Goal: Task Accomplishment & Management: Use online tool/utility

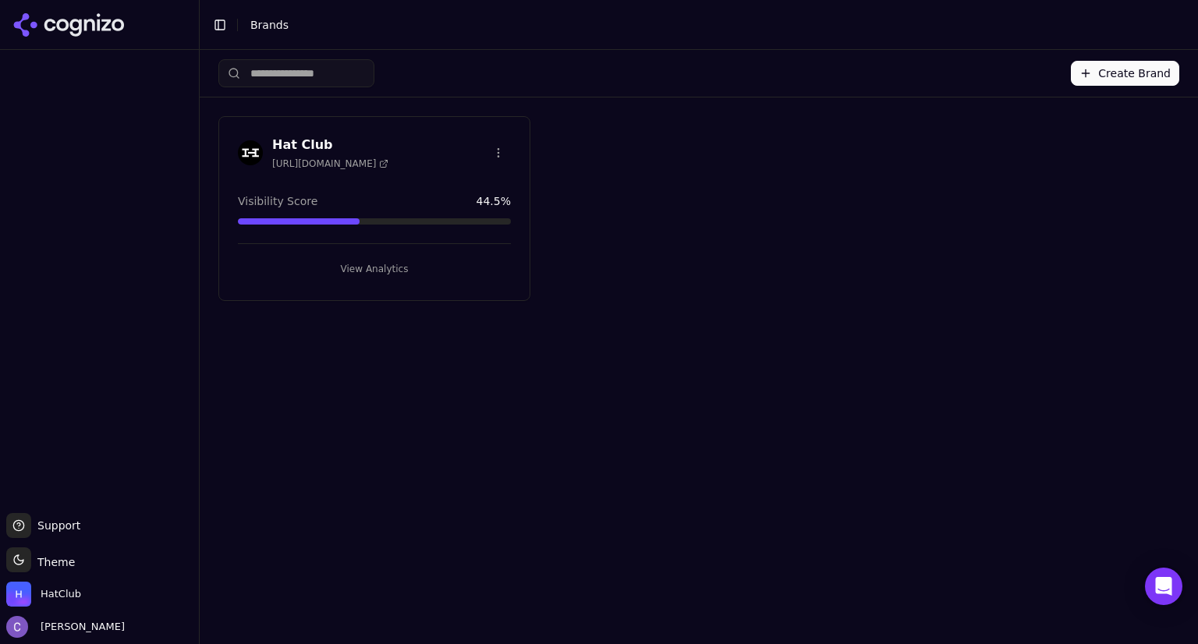
click at [349, 262] on button "View Analytics" at bounding box center [374, 269] width 273 height 25
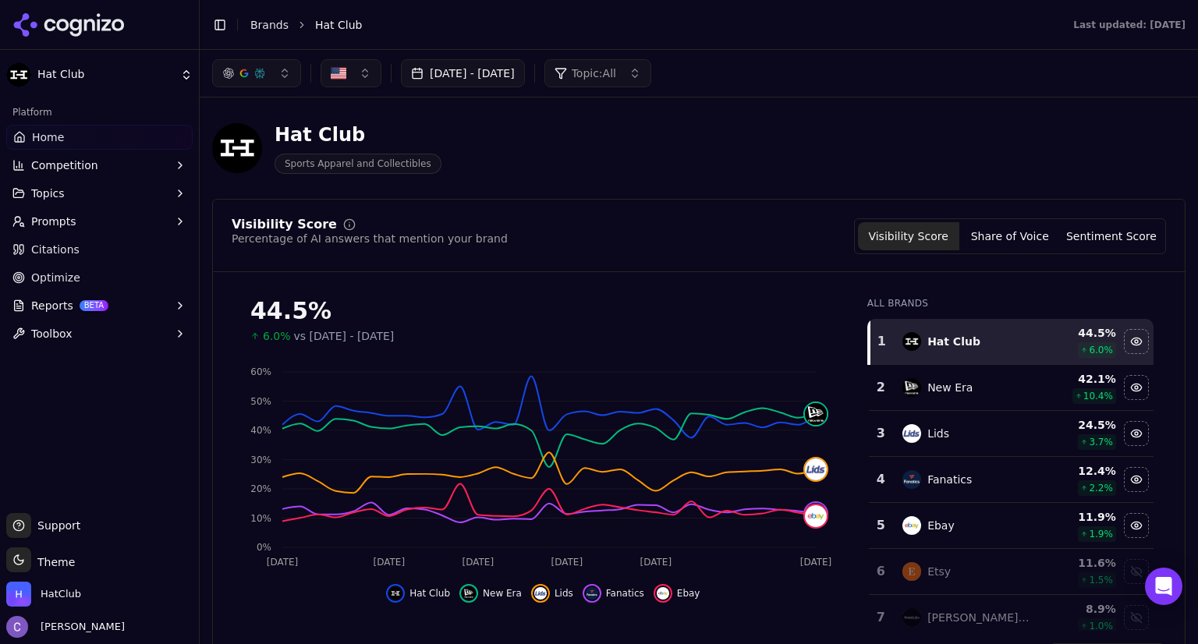
click at [525, 79] on button "[DATE] - [DATE]" at bounding box center [463, 73] width 124 height 28
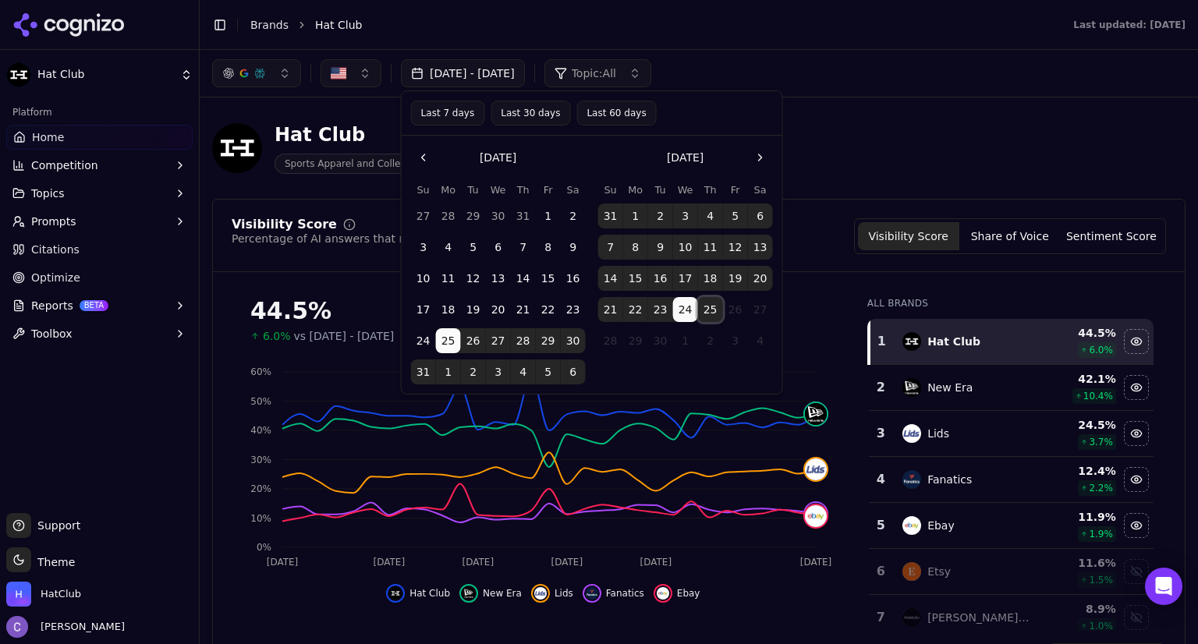
click at [715, 309] on button "25" at bounding box center [710, 309] width 25 height 25
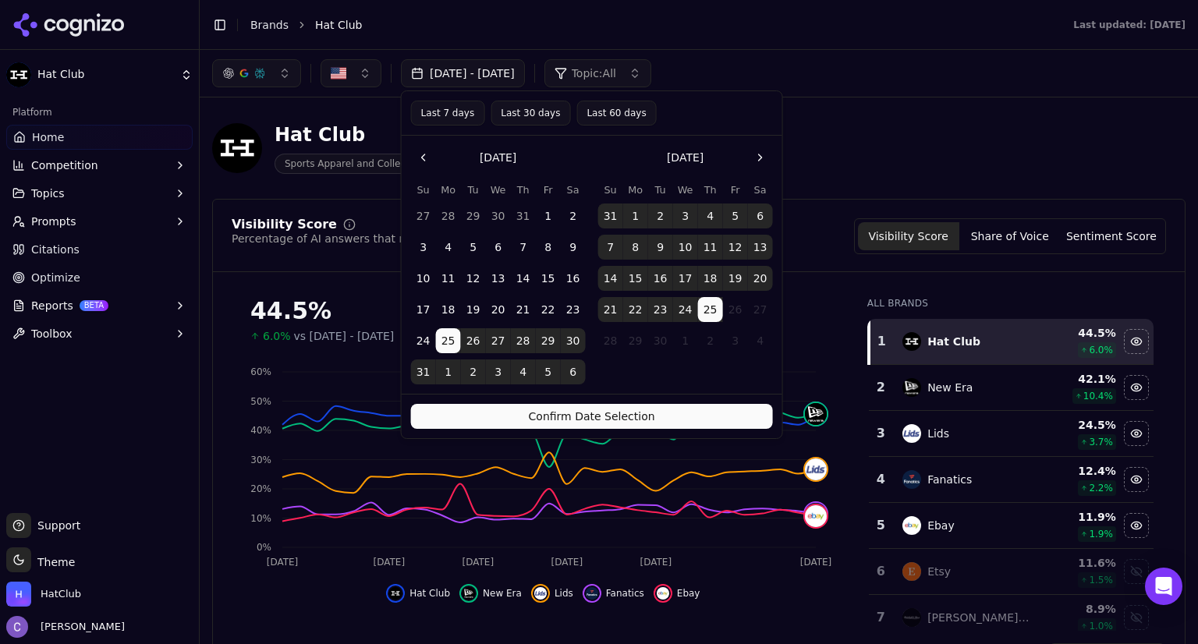
click at [754, 408] on button "Confirm Date Selection" at bounding box center [592, 416] width 362 height 25
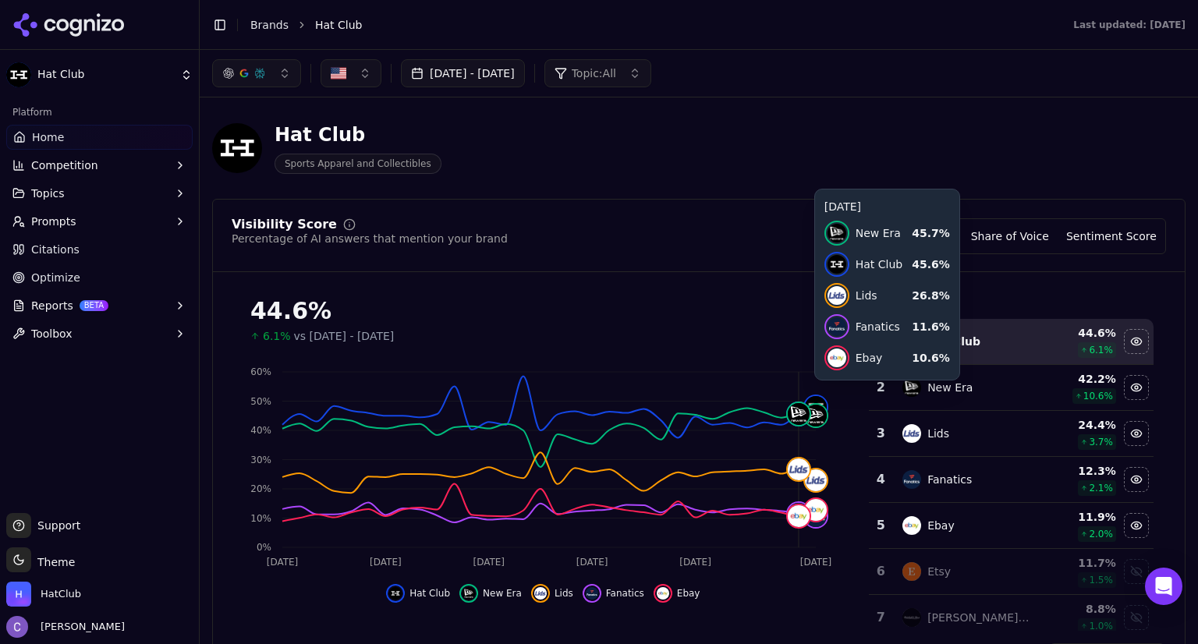
click at [288, 84] on button "button" at bounding box center [256, 73] width 89 height 28
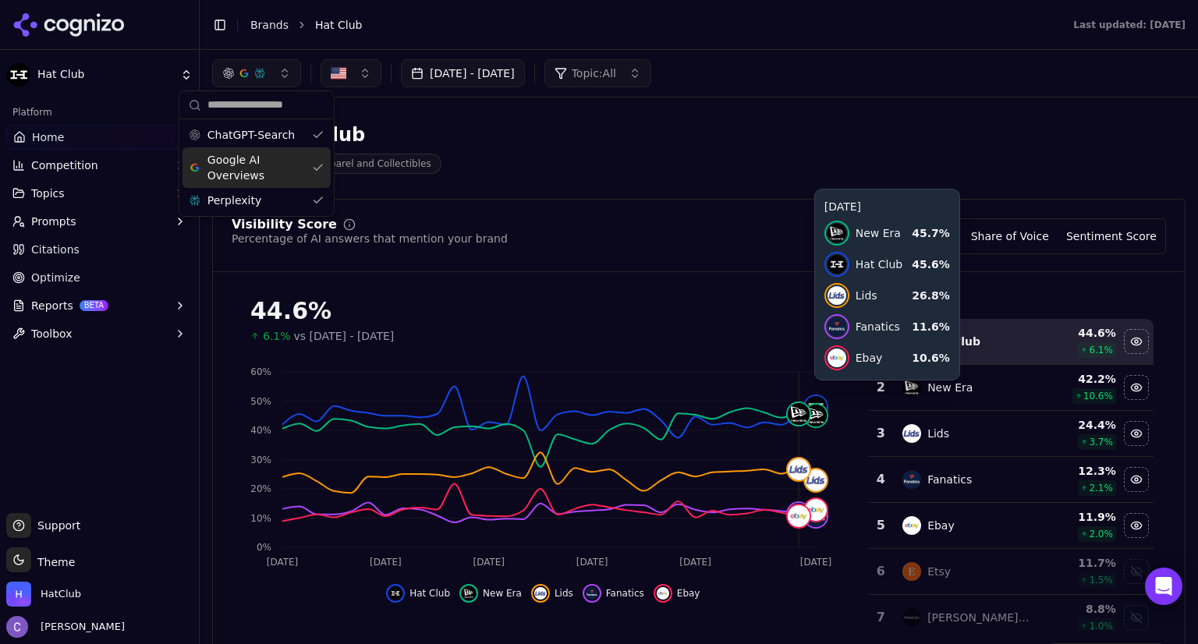
click at [312, 166] on div "Google AI Overviews" at bounding box center [257, 167] width 148 height 41
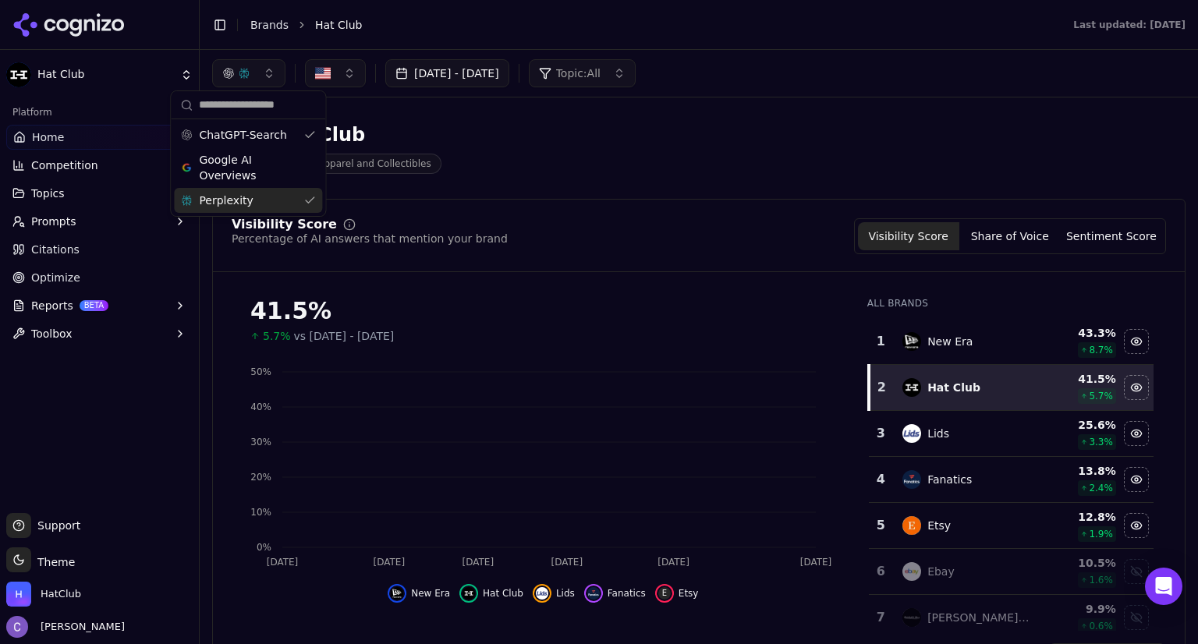
click at [312, 197] on div "Perplexity" at bounding box center [248, 200] width 148 height 25
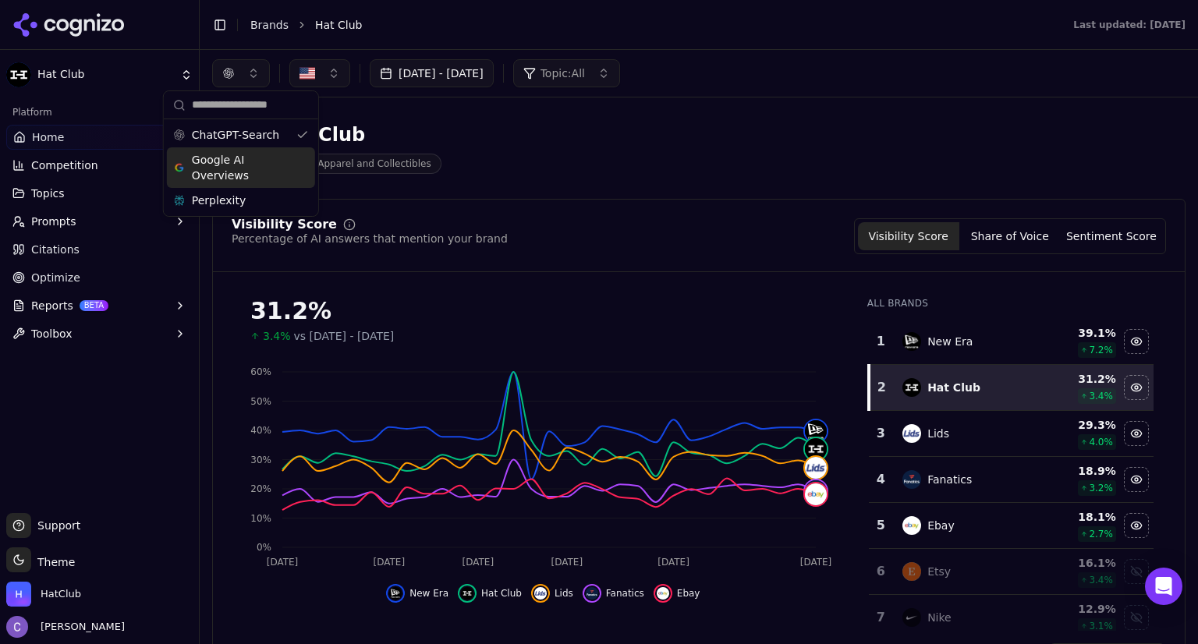
click at [309, 163] on div "Google AI Overviews" at bounding box center [241, 167] width 148 height 41
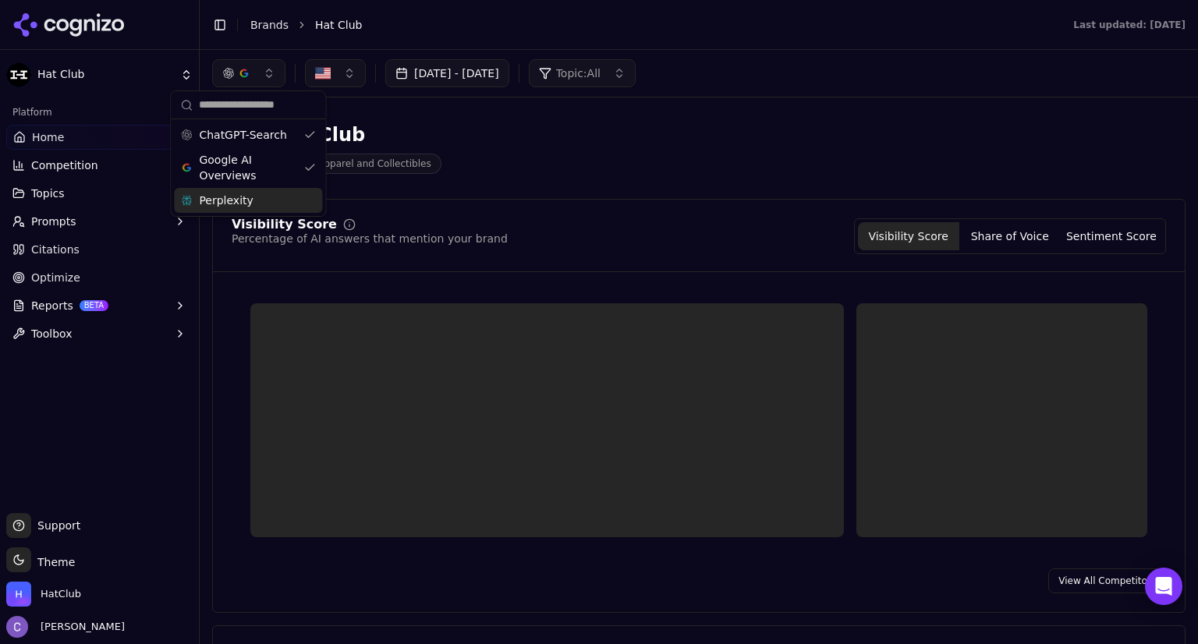
click at [308, 202] on div "Perplexity" at bounding box center [248, 200] width 148 height 25
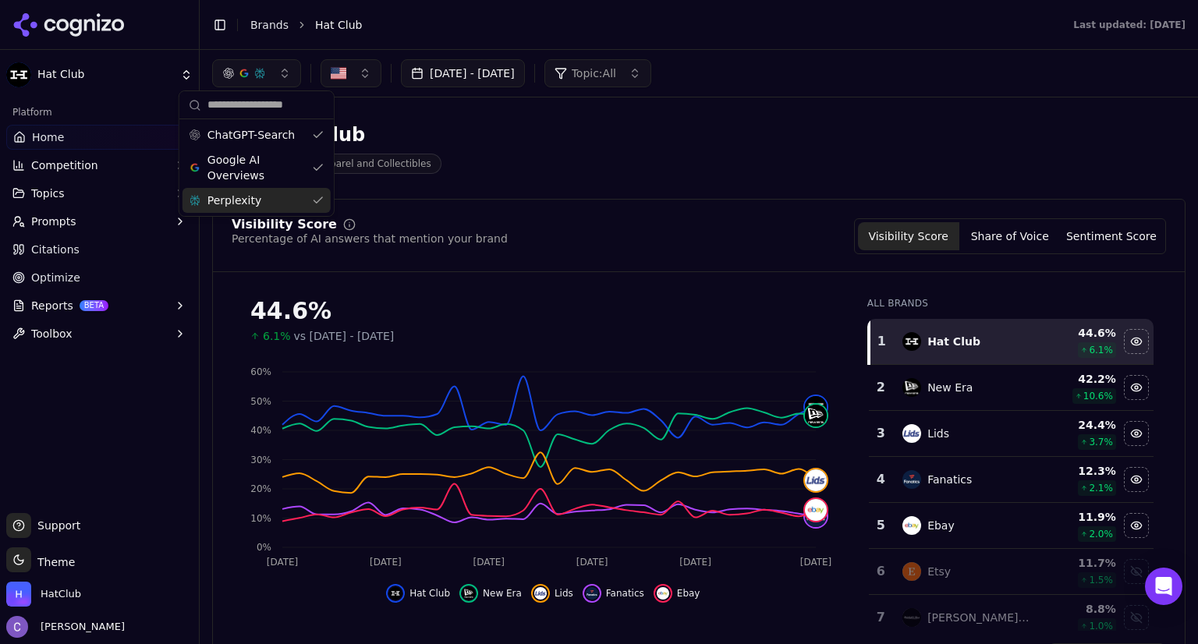
click at [66, 222] on span "Prompts" at bounding box center [53, 222] width 45 height 16
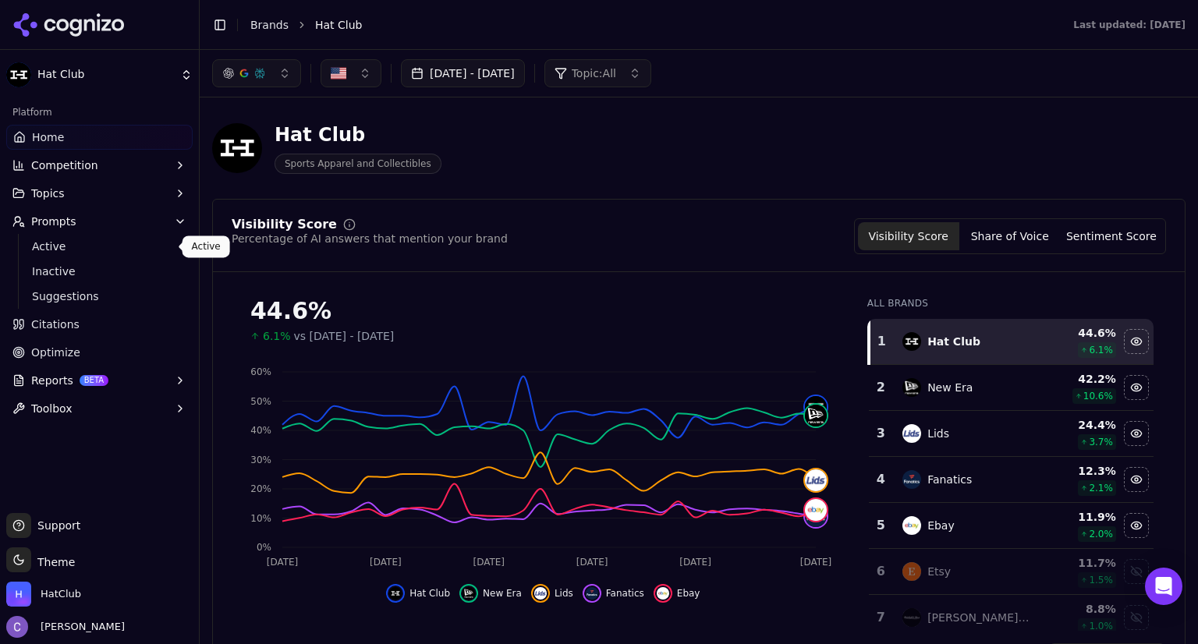
click at [115, 255] on link "Active" at bounding box center [100, 247] width 148 height 22
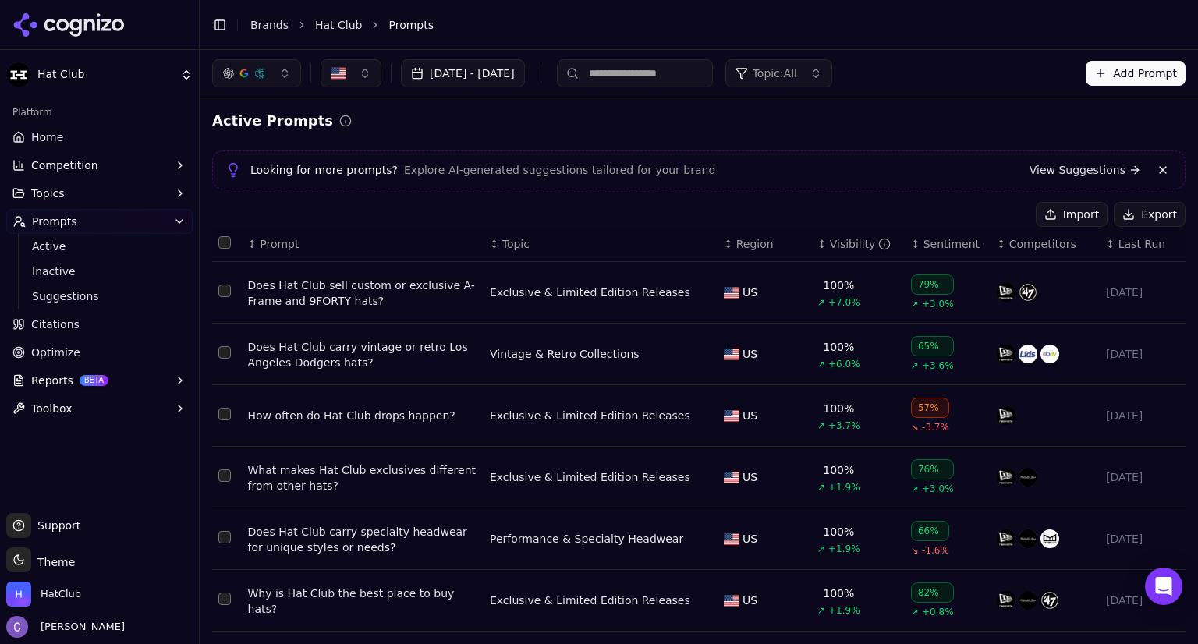
click at [698, 69] on input at bounding box center [635, 73] width 156 height 28
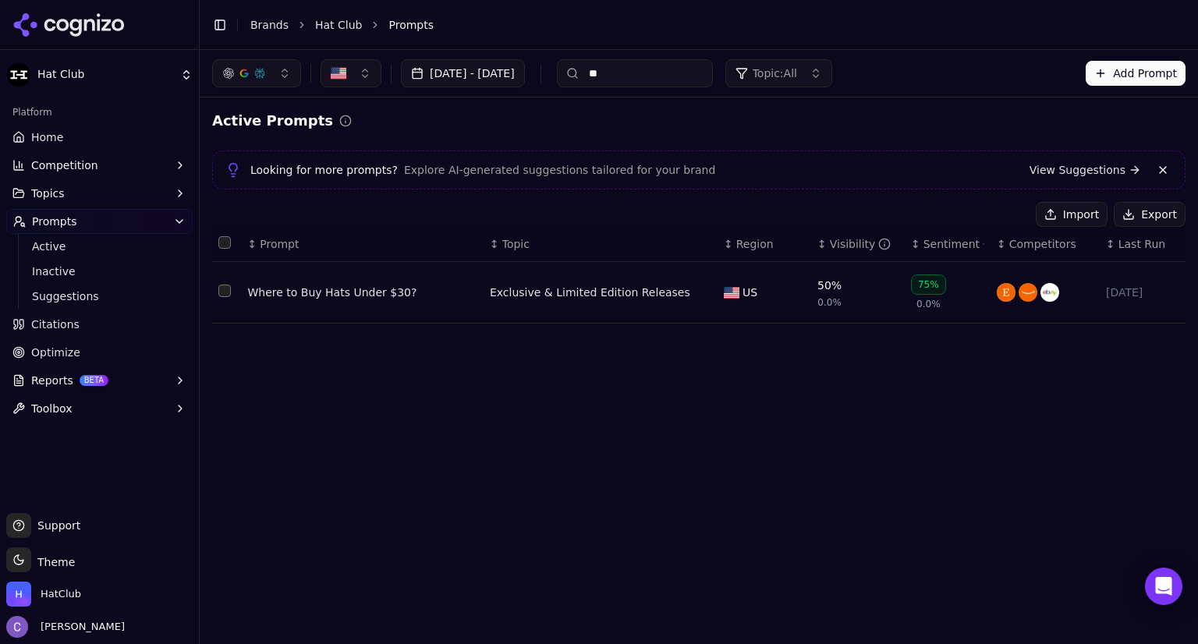
type input "*"
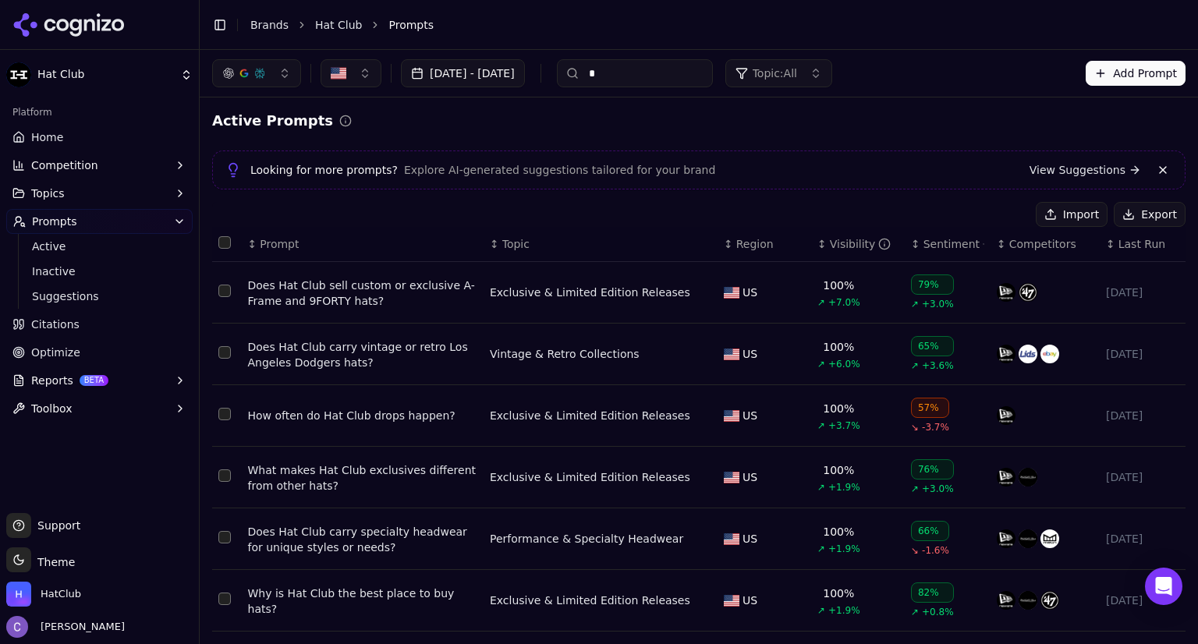
type input "**"
